Goal: Check status: Check status

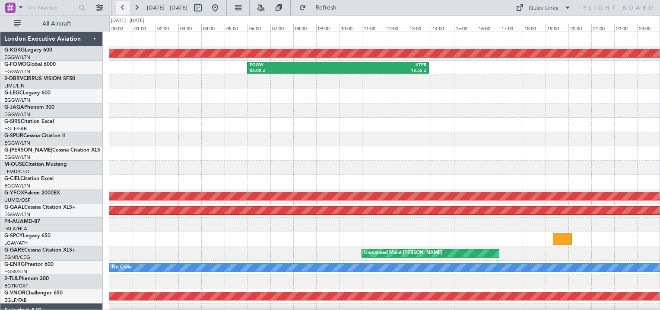
click at [121, 6] on button at bounding box center [123, 8] width 14 height 14
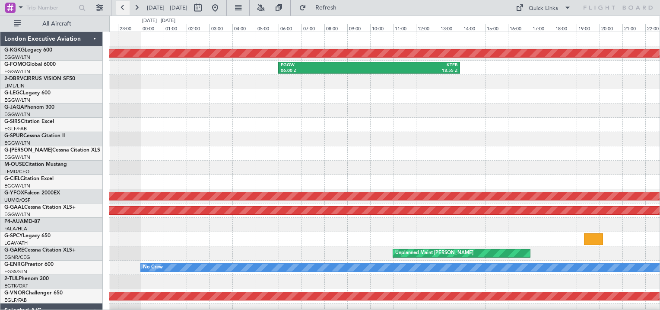
click at [121, 6] on button at bounding box center [123, 8] width 14 height 14
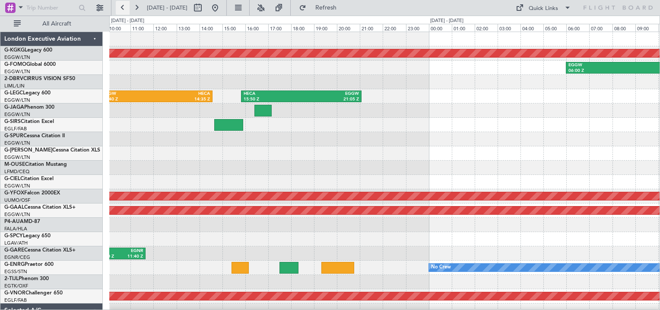
click at [121, 6] on button at bounding box center [123, 8] width 14 height 14
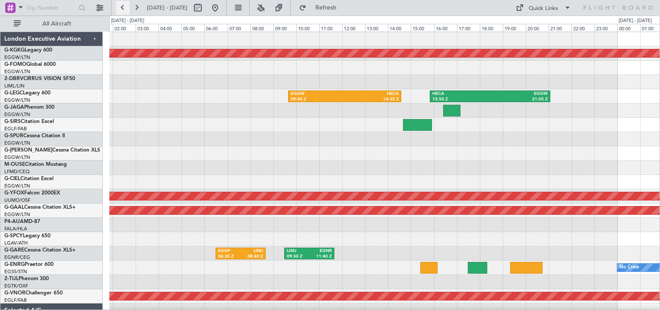
click at [121, 6] on button at bounding box center [123, 8] width 14 height 14
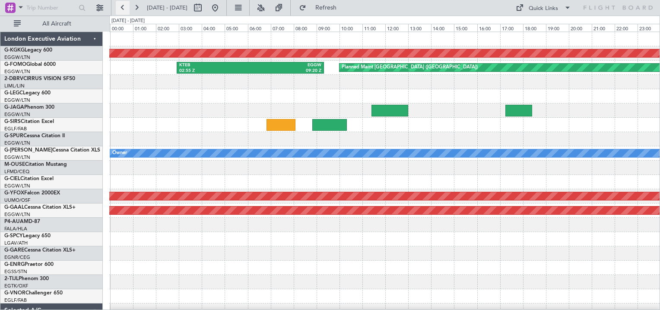
click at [121, 6] on button at bounding box center [123, 8] width 14 height 14
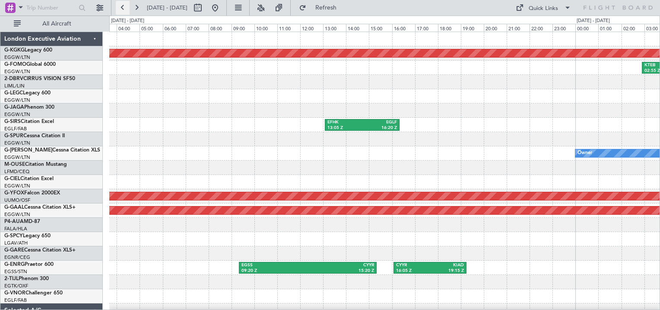
click at [121, 6] on button at bounding box center [123, 8] width 14 height 14
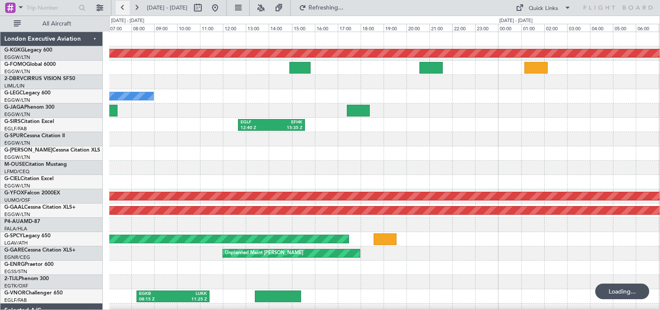
click at [121, 6] on button at bounding box center [123, 8] width 14 height 14
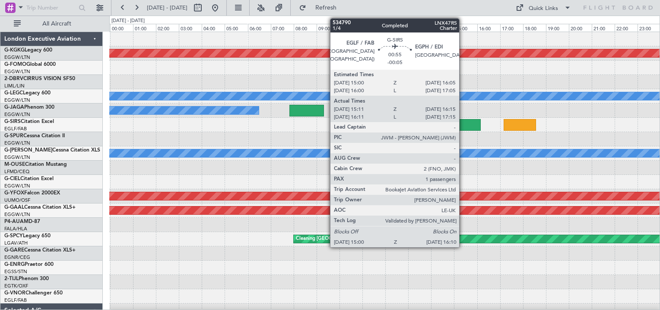
click at [463, 121] on div at bounding box center [467, 125] width 27 height 12
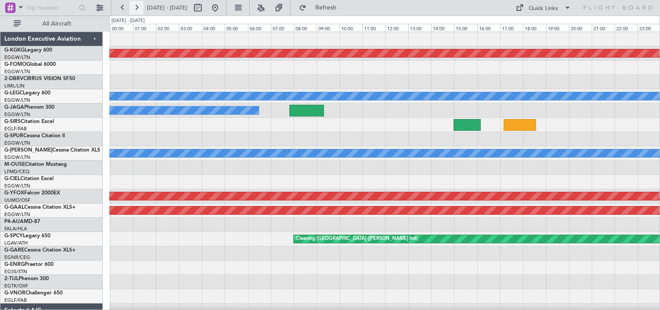
click at [134, 6] on button at bounding box center [137, 8] width 14 height 14
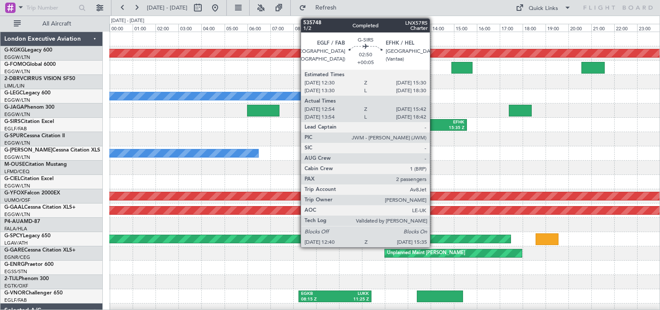
click at [434, 124] on div "EFHK" at bounding box center [449, 122] width 31 height 6
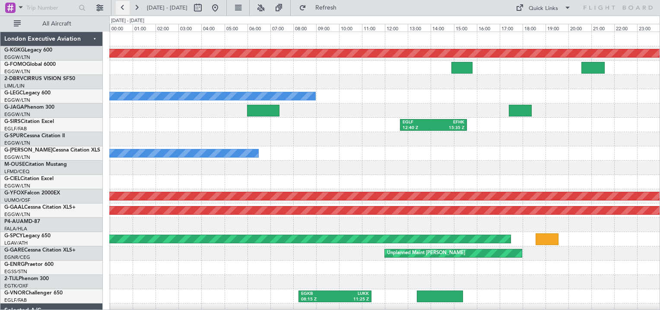
click at [121, 7] on button at bounding box center [123, 8] width 14 height 14
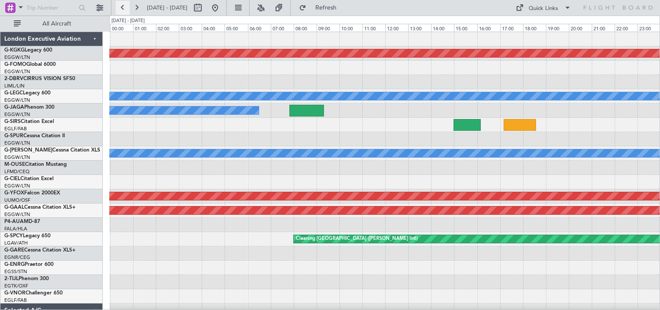
click at [121, 7] on button at bounding box center [123, 8] width 14 height 14
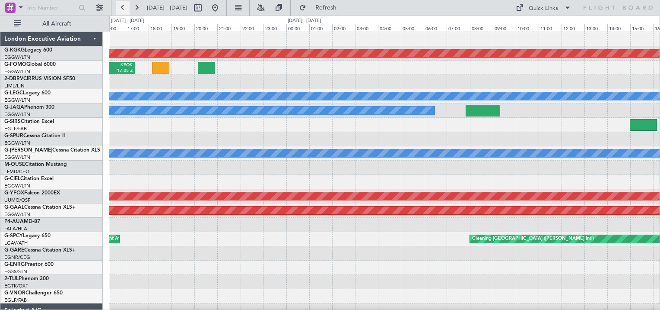
click at [121, 7] on button at bounding box center [123, 8] width 14 height 14
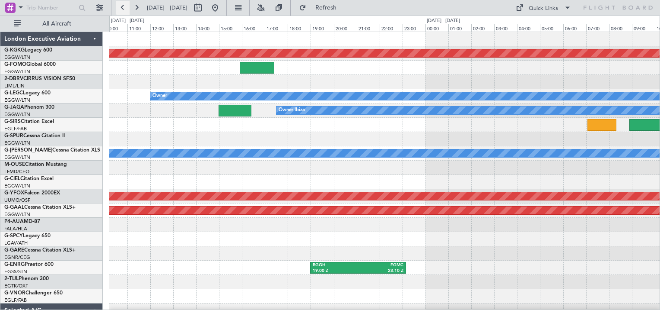
click at [121, 7] on button at bounding box center [123, 8] width 14 height 14
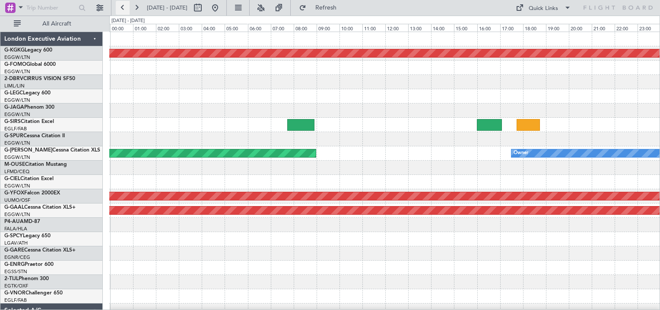
click at [121, 7] on button at bounding box center [123, 8] width 14 height 14
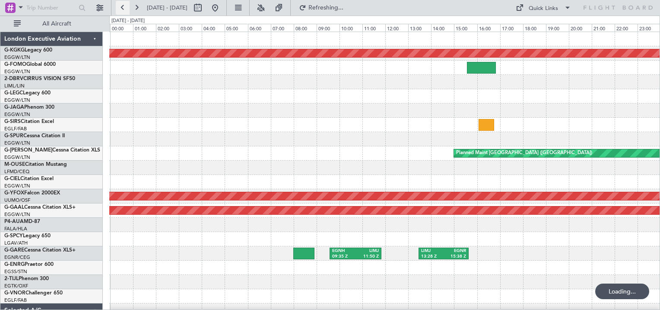
click at [121, 7] on button at bounding box center [123, 8] width 14 height 14
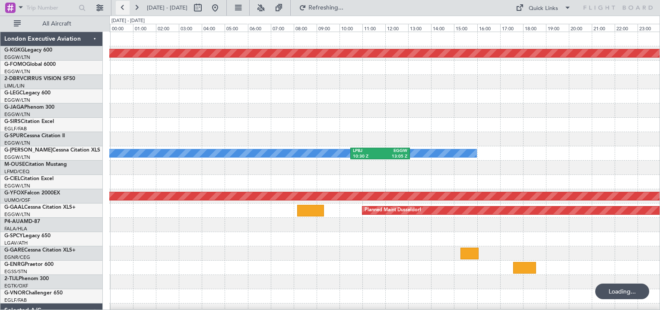
click at [121, 7] on button at bounding box center [123, 8] width 14 height 14
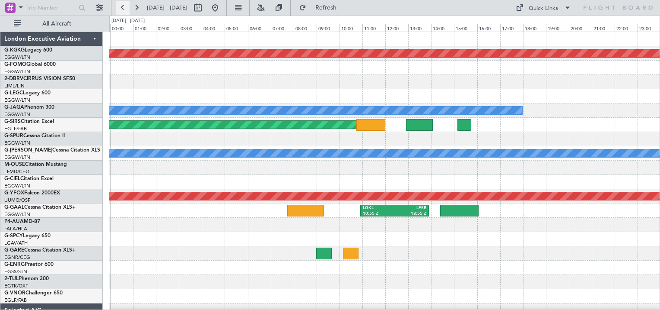
click at [121, 7] on button at bounding box center [123, 8] width 14 height 14
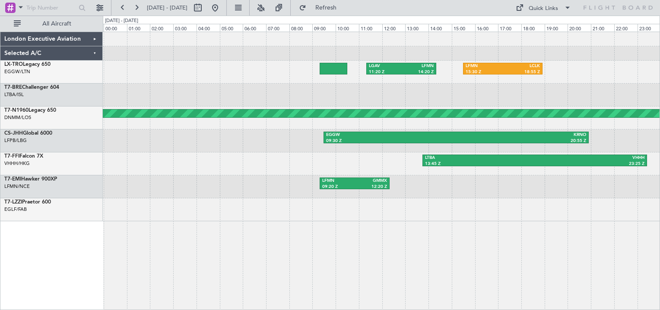
click at [107, 34] on div at bounding box center [381, 39] width 557 height 14
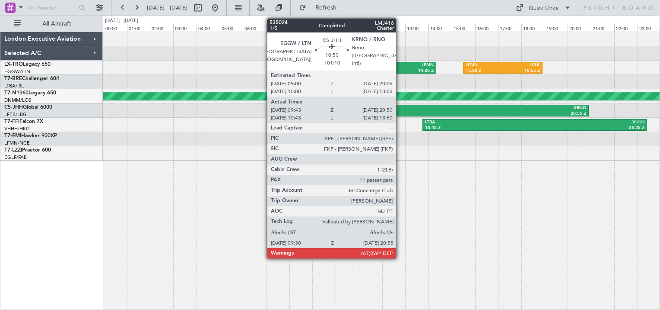
click at [400, 109] on div "EGGW" at bounding box center [391, 108] width 130 height 6
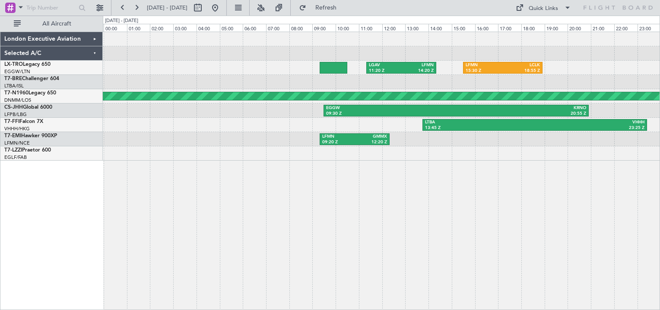
click at [93, 41] on div "London Executive Aviation" at bounding box center [51, 39] width 102 height 14
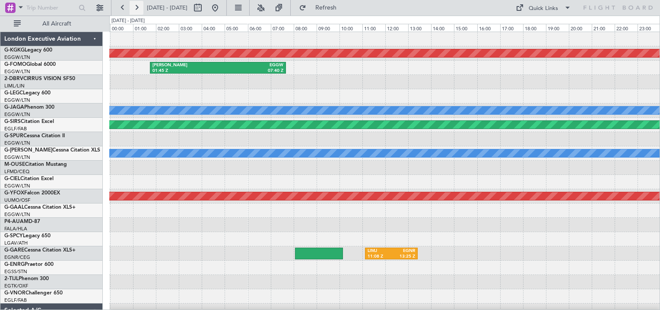
click at [135, 9] on button at bounding box center [137, 8] width 14 height 14
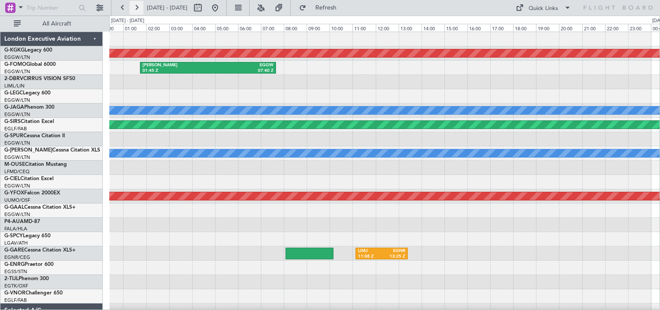
click at [135, 9] on button at bounding box center [137, 8] width 14 height 14
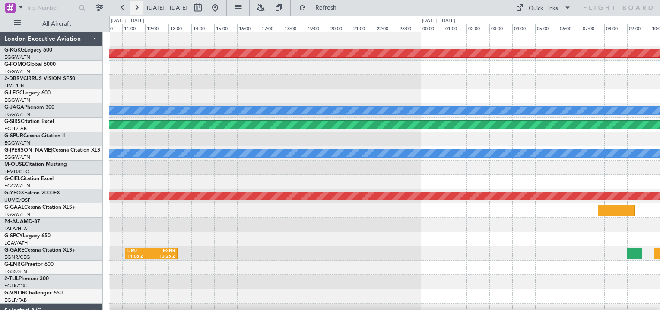
click at [135, 9] on button at bounding box center [137, 8] width 14 height 14
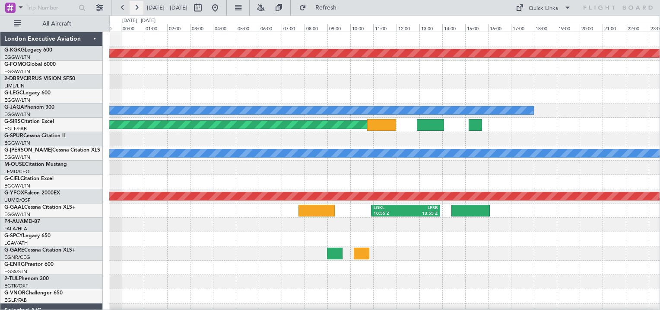
click at [135, 9] on button at bounding box center [137, 8] width 14 height 14
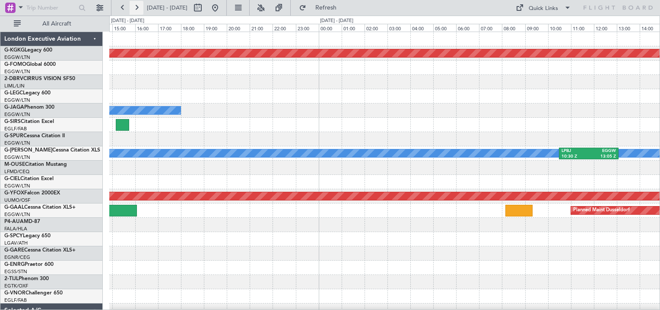
click at [135, 9] on button at bounding box center [137, 8] width 14 height 14
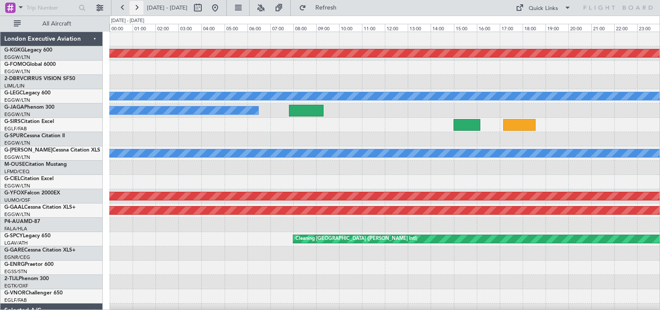
click at [135, 9] on button at bounding box center [137, 8] width 14 height 14
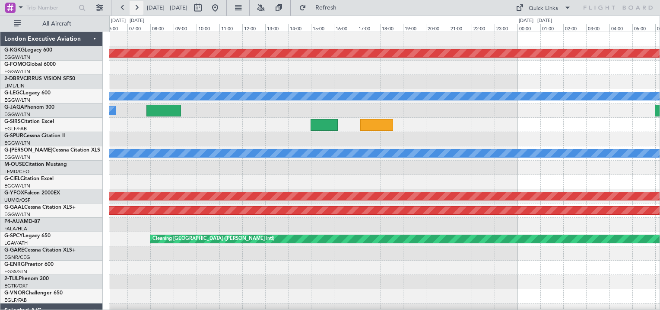
click at [135, 9] on button at bounding box center [137, 8] width 14 height 14
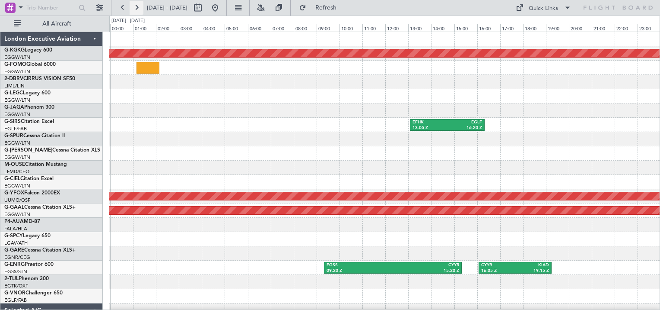
click at [135, 9] on button at bounding box center [137, 8] width 14 height 14
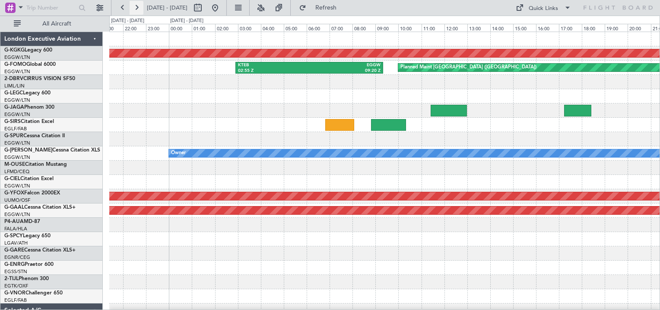
click at [135, 9] on button at bounding box center [137, 8] width 14 height 14
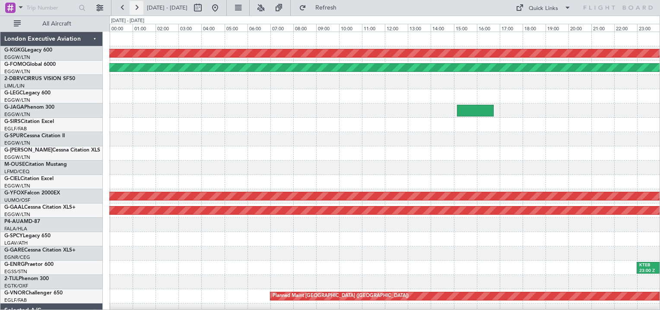
click at [135, 9] on button at bounding box center [137, 8] width 14 height 14
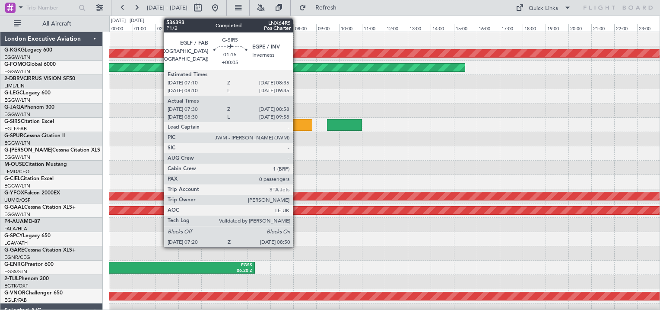
click at [297, 124] on div at bounding box center [295, 125] width 35 height 12
